Goal: Find specific page/section: Find specific page/section

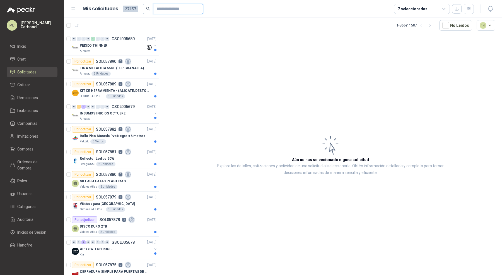
click at [161, 11] on input "text" at bounding box center [176, 8] width 39 height 9
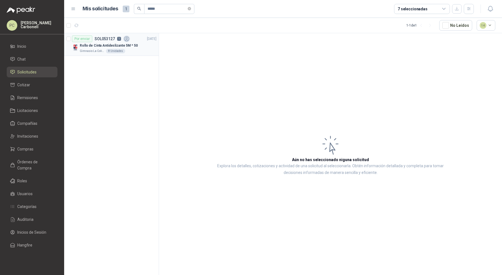
click at [128, 44] on p "Rollo de Cinta Antideslizante 5M * 50" at bounding box center [109, 45] width 58 height 5
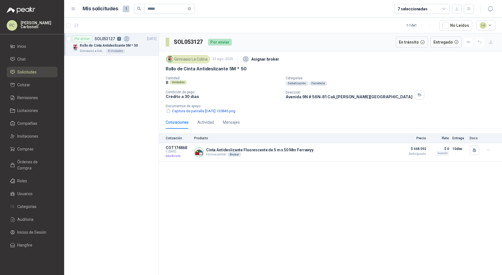
click at [194, 41] on h3 "SOL053127" at bounding box center [189, 42] width 30 height 9
copy h3 "SOL053127"
click at [204, 124] on div "Actividad" at bounding box center [206, 122] width 16 height 6
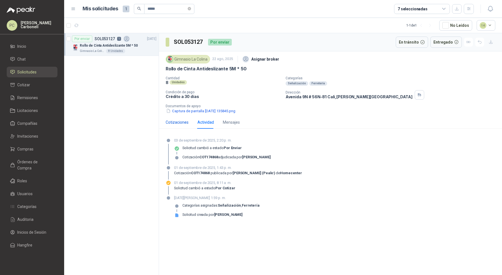
click at [175, 121] on div "Cotizaciones" at bounding box center [177, 122] width 23 height 6
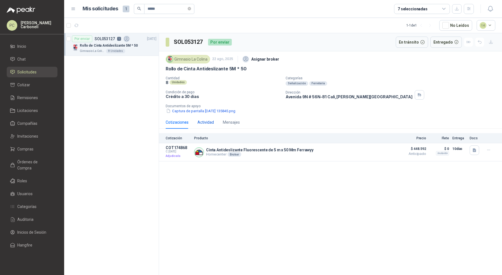
click at [203, 122] on div "Actividad" at bounding box center [206, 122] width 16 height 6
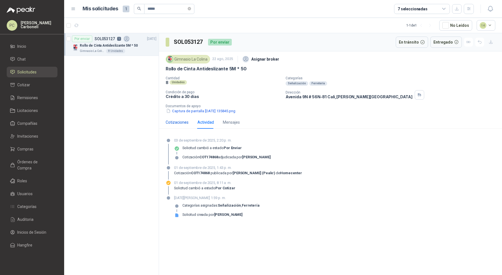
click at [179, 123] on div "Cotizaciones" at bounding box center [177, 122] width 23 height 6
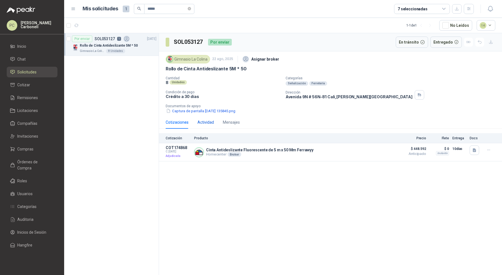
click at [198, 122] on div "Actividad" at bounding box center [206, 122] width 16 height 6
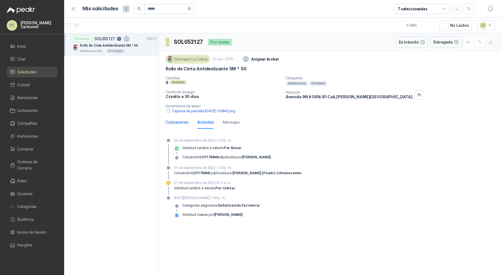
click at [181, 121] on div "Cotizaciones" at bounding box center [177, 122] width 23 height 6
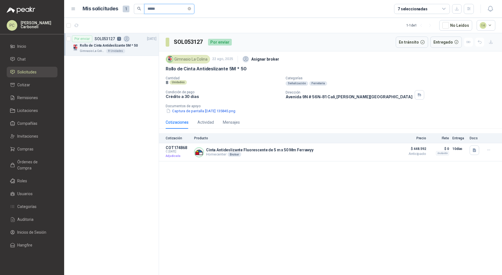
click at [157, 8] on input "*****" at bounding box center [167, 8] width 39 height 9
paste input "****"
type input "*********"
click at [133, 47] on div "Latas de Atún" at bounding box center [118, 45] width 77 height 7
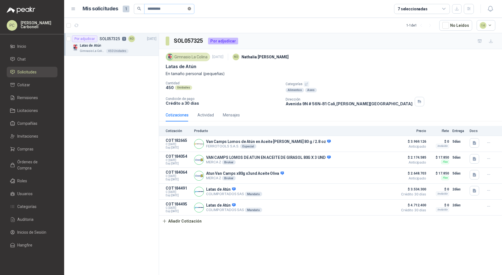
click at [191, 8] on icon "close-circle" at bounding box center [189, 8] width 3 height 3
click at [473, 7] on button "button" at bounding box center [469, 9] width 10 height 10
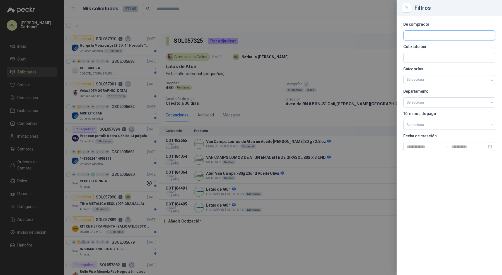
click at [453, 35] on input "text" at bounding box center [450, 35] width 92 height 9
type input "******"
click at [439, 47] on p "Gimnasio La Colina" at bounding box center [431, 47] width 29 height 3
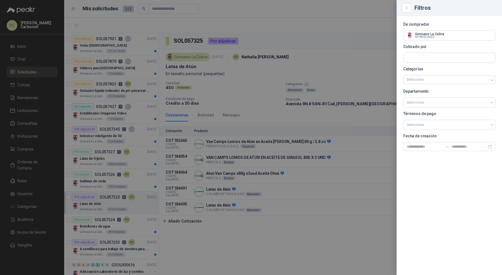
click at [112, 133] on div at bounding box center [251, 137] width 502 height 275
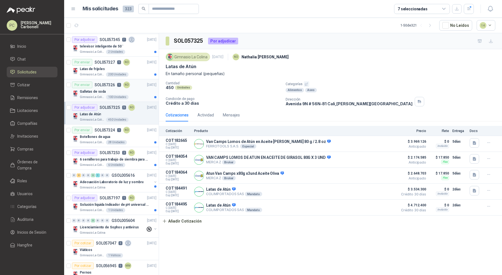
scroll to position [90, 0]
click at [134, 157] on p "6 semilleros para trabajo de siembra para estudiantes en la granja" at bounding box center [114, 159] width 69 height 5
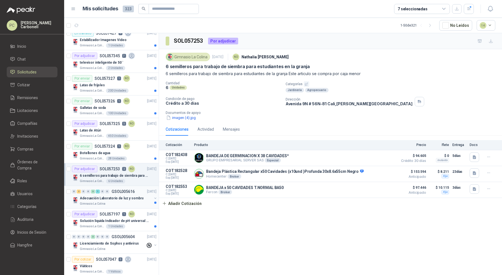
scroll to position [83, 0]
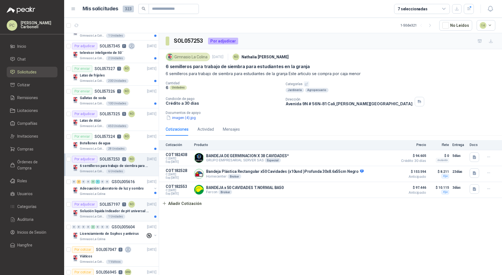
click at [93, 208] on p "Solución liquida Indicador de pH universal de 500ml o 20 de 25ml (no tiras de p…" at bounding box center [114, 210] width 69 height 5
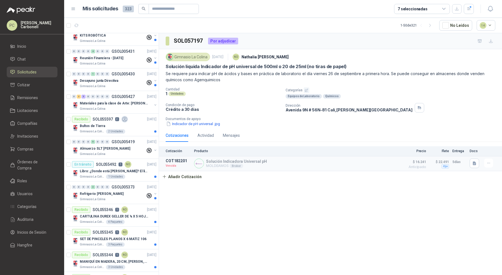
scroll to position [507, 0]
click at [120, 101] on p "Materiales para la clase de Arte: [PERSON_NAME]" at bounding box center [114, 103] width 69 height 5
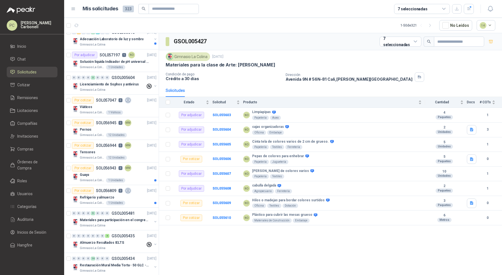
scroll to position [232, 0]
click at [123, 108] on div "Viáticos" at bounding box center [118, 107] width 77 height 7
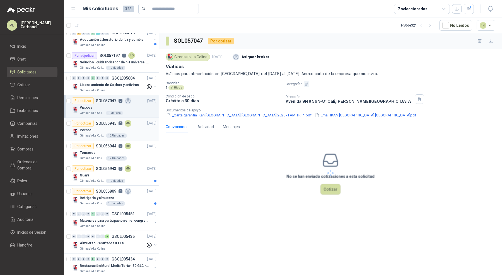
click at [139, 128] on div "Pernos" at bounding box center [118, 130] width 77 height 7
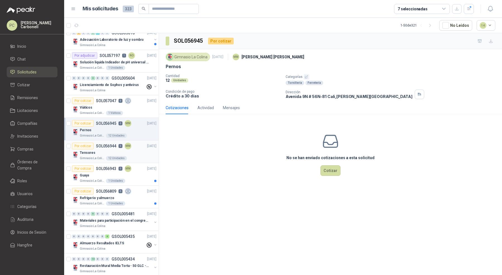
click at [141, 152] on div "Tensores" at bounding box center [118, 152] width 77 height 7
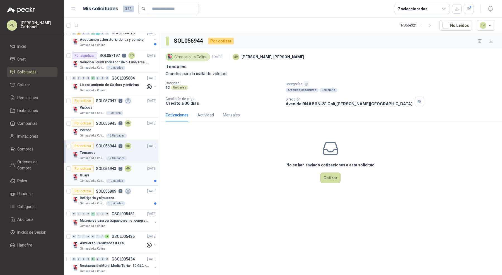
click at [140, 172] on div "Guaya" at bounding box center [118, 175] width 77 height 7
